Goal: Check status

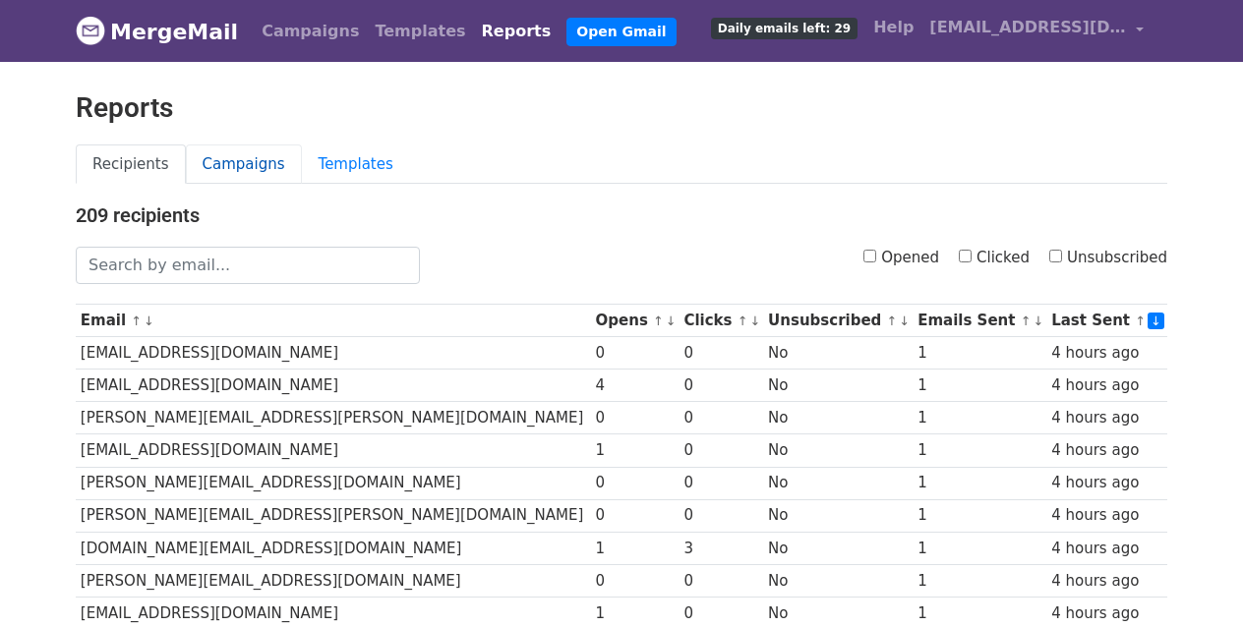
click at [271, 168] on link "Campaigns" at bounding box center [244, 165] width 116 height 40
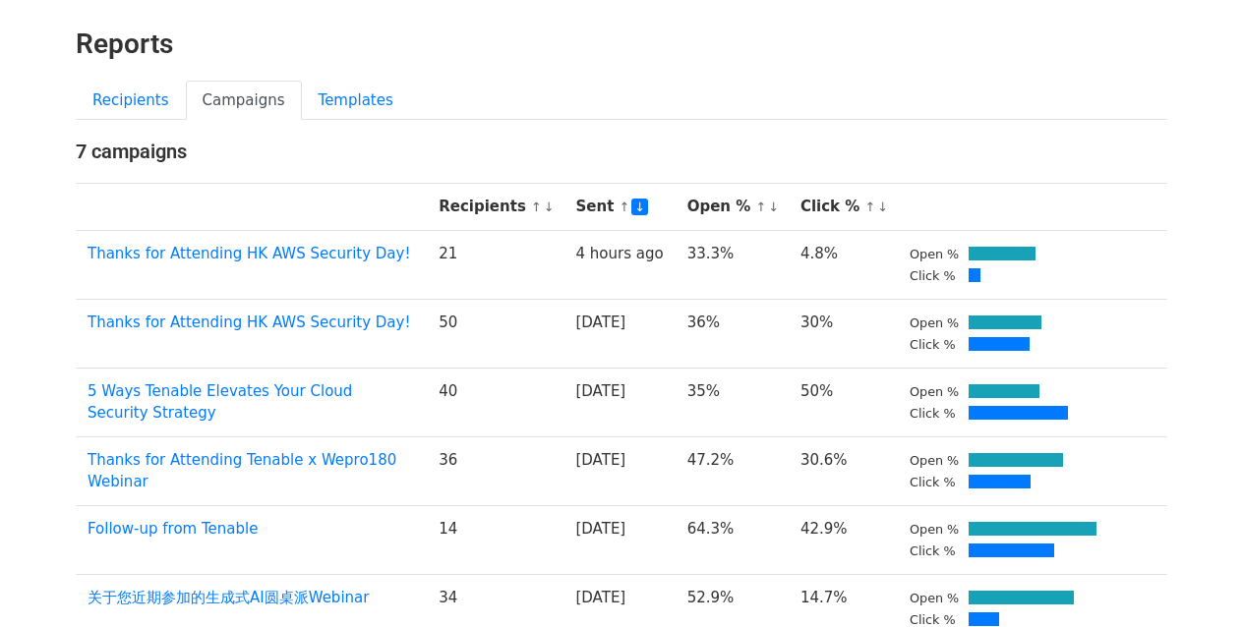
scroll to position [77, 0]
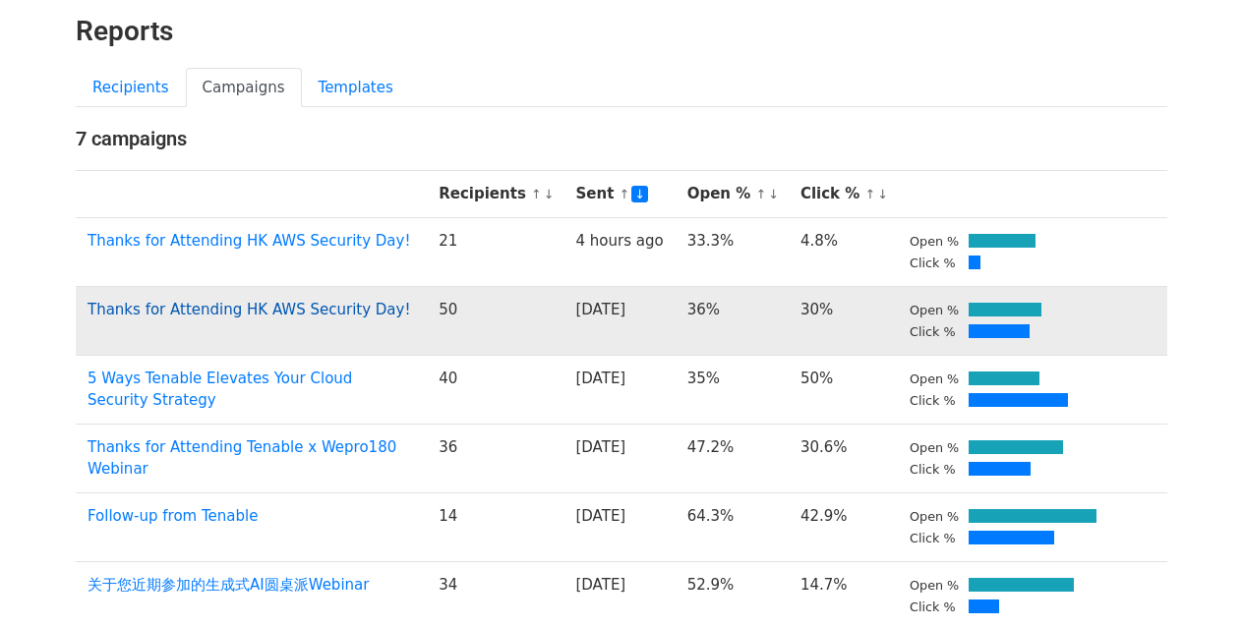
click at [324, 301] on link "Thanks for Attending HK AWS Security Day!" at bounding box center [249, 310] width 323 height 18
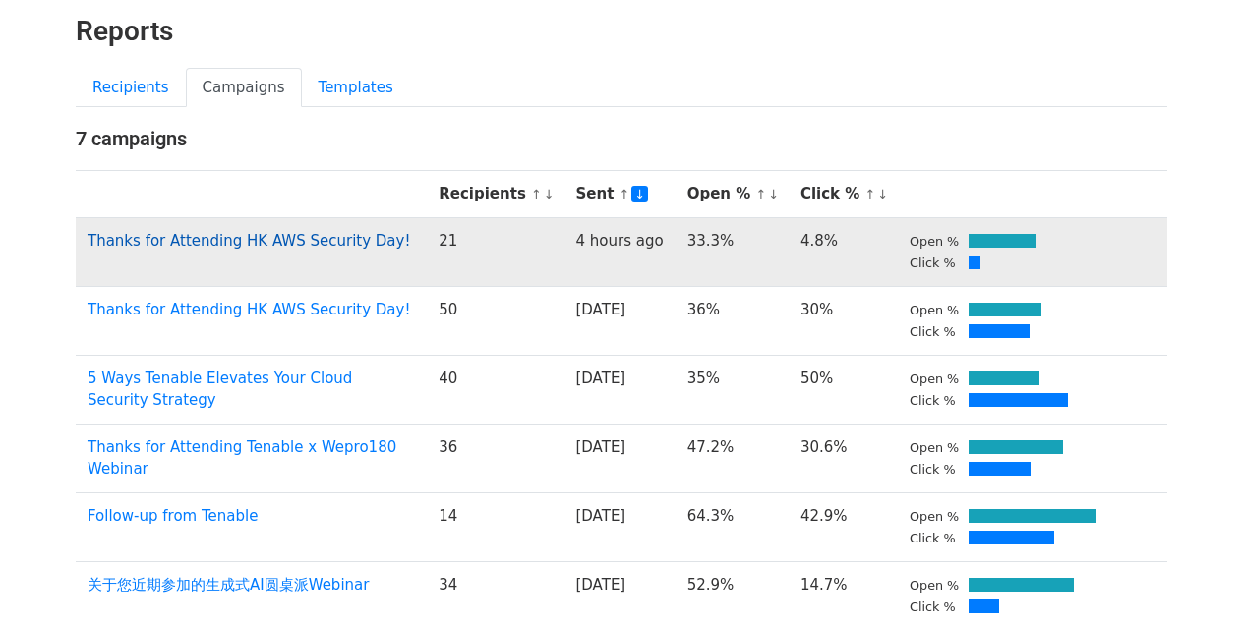
click at [302, 240] on link "Thanks for Attending HK AWS Security Day!" at bounding box center [249, 241] width 323 height 18
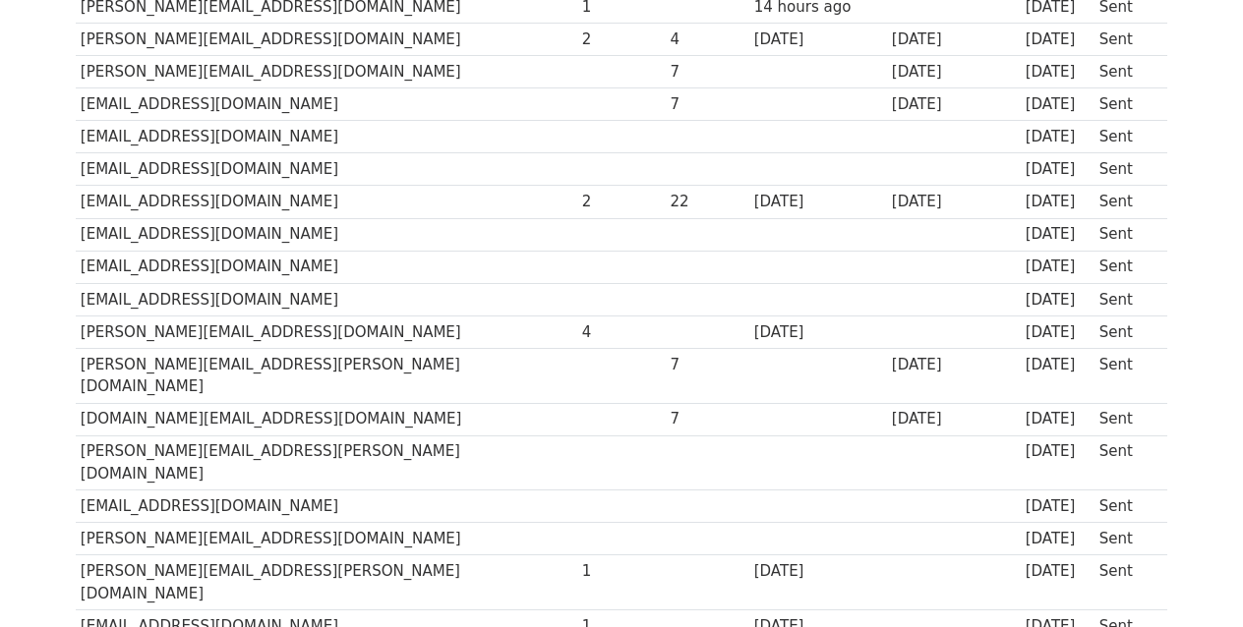
scroll to position [1416, 0]
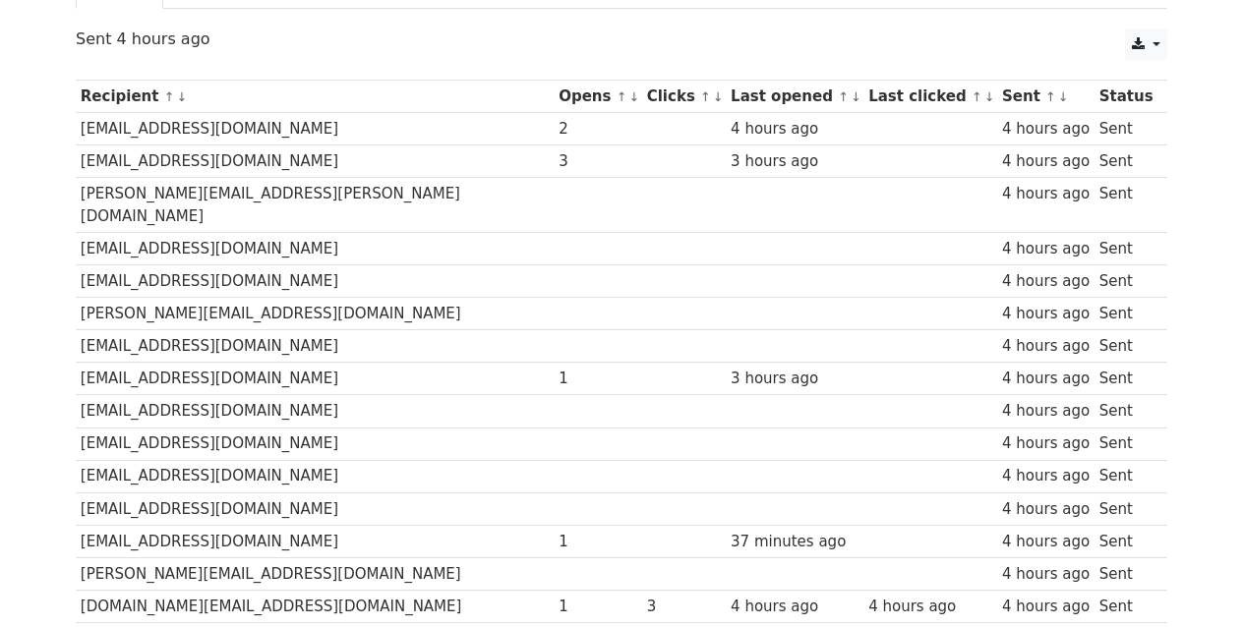
scroll to position [202, 0]
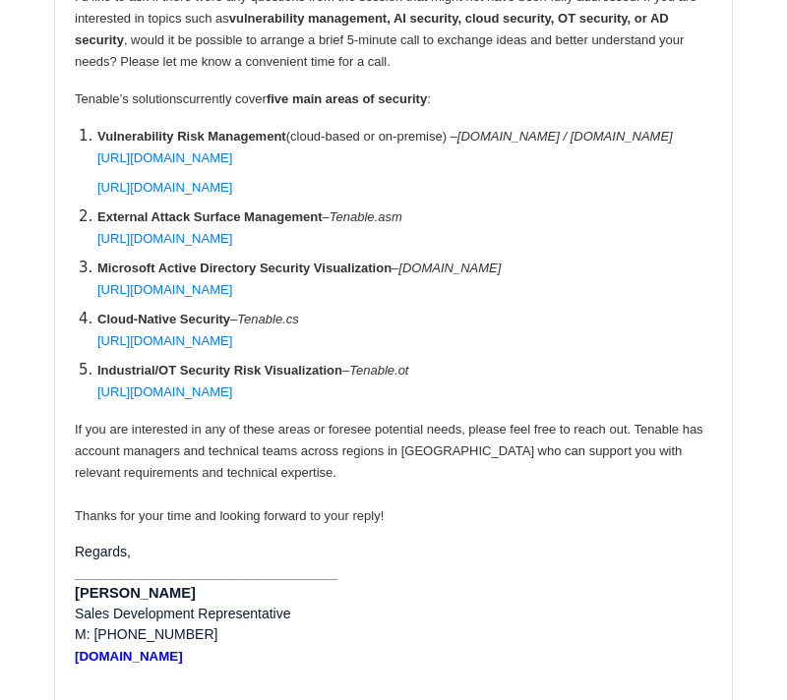
scroll to position [1801, 0]
